Goal: Find contact information

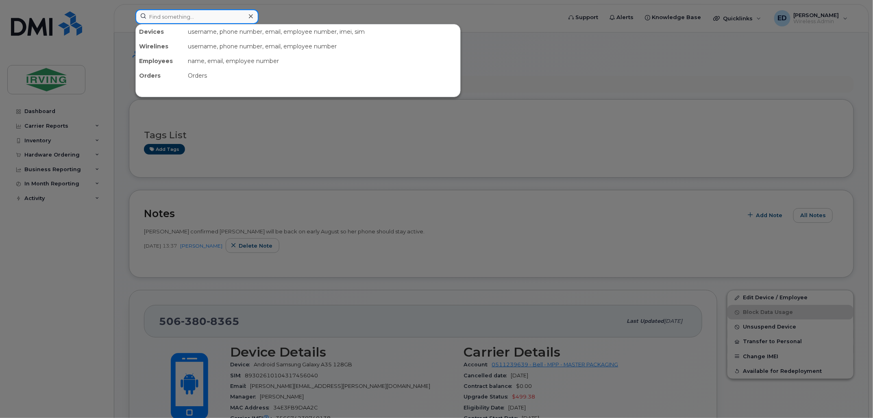
click at [217, 17] on input at bounding box center [196, 16] width 123 height 15
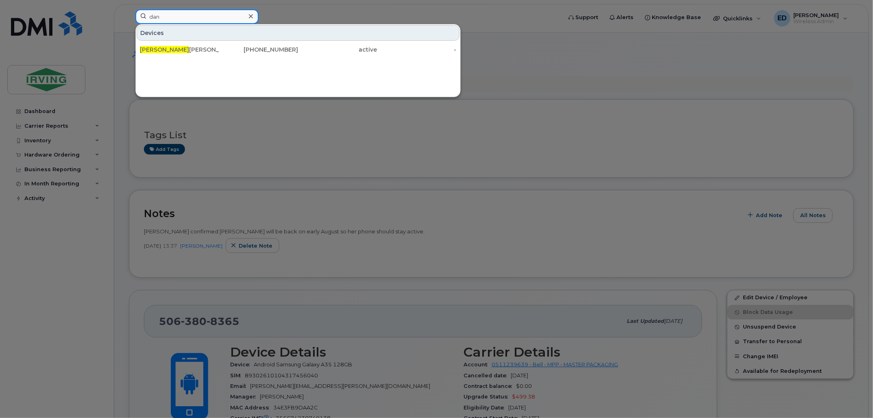
type input "dan"
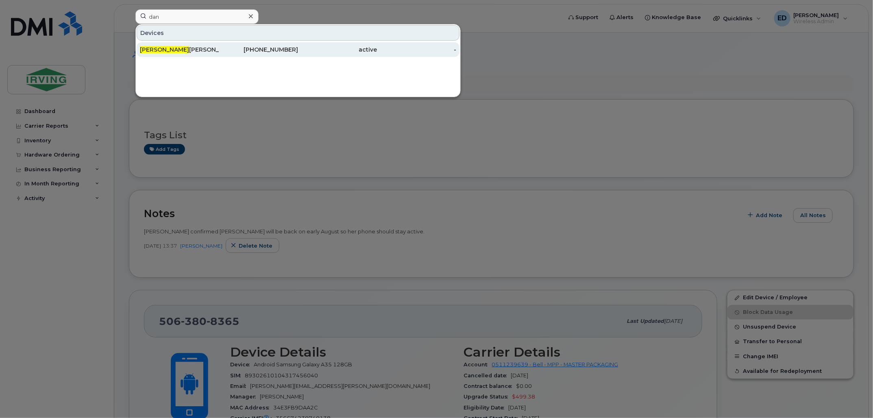
click at [227, 48] on div "506-875-8667" at bounding box center [258, 50] width 79 height 8
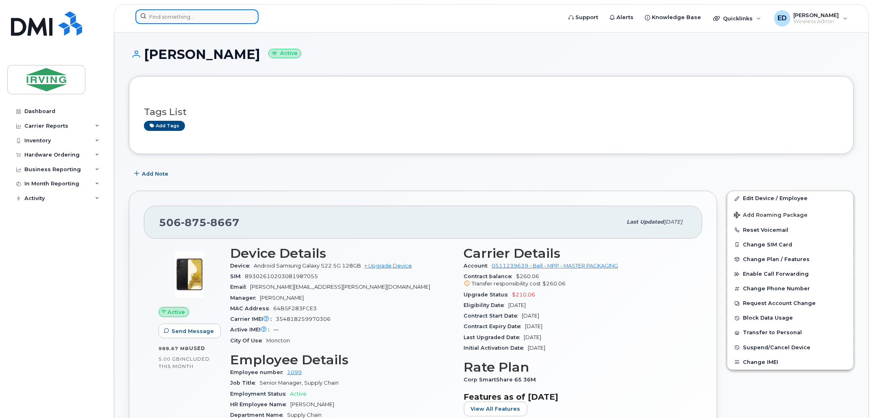
click at [216, 19] on input at bounding box center [196, 16] width 123 height 15
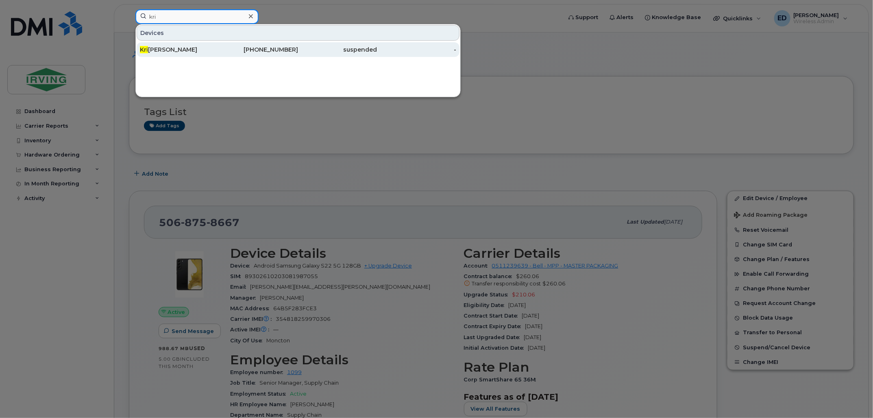
type input "kri"
click at [214, 50] on div "Kri stina Randall" at bounding box center [179, 50] width 79 height 8
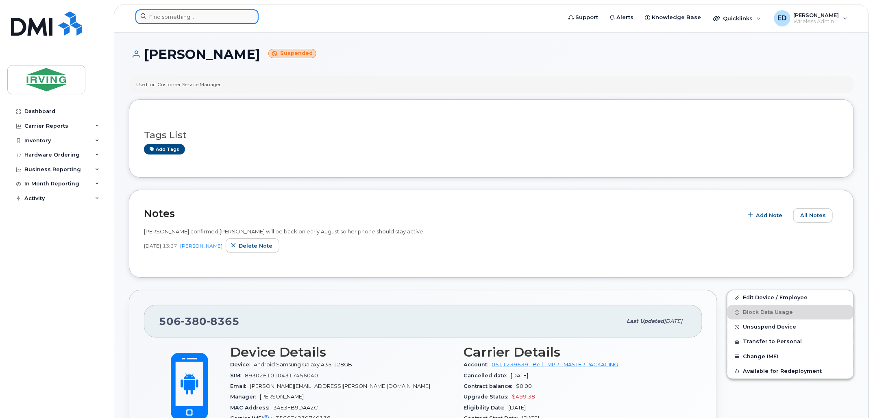
click at [232, 15] on input at bounding box center [196, 16] width 123 height 15
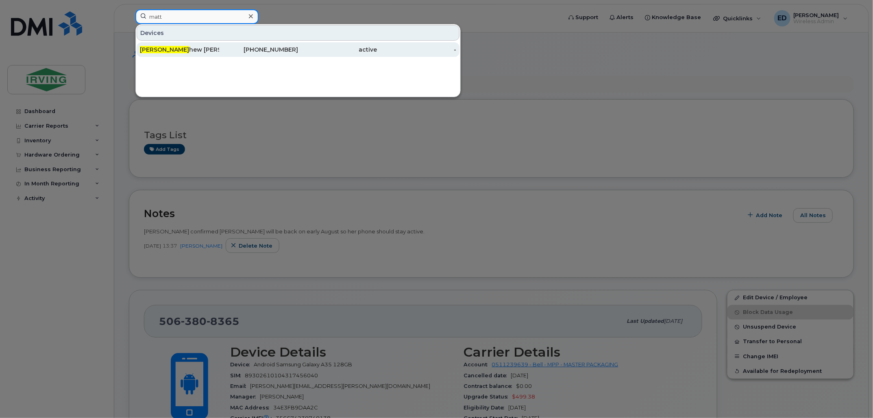
type input "matt"
click at [229, 48] on div "506-378-3832" at bounding box center [258, 50] width 79 height 8
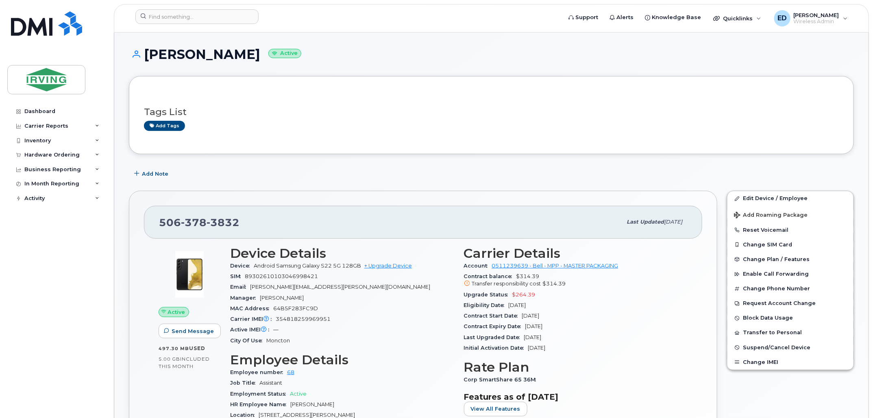
scroll to position [51, 0]
